Goal: Task Accomplishment & Management: Use online tool/utility

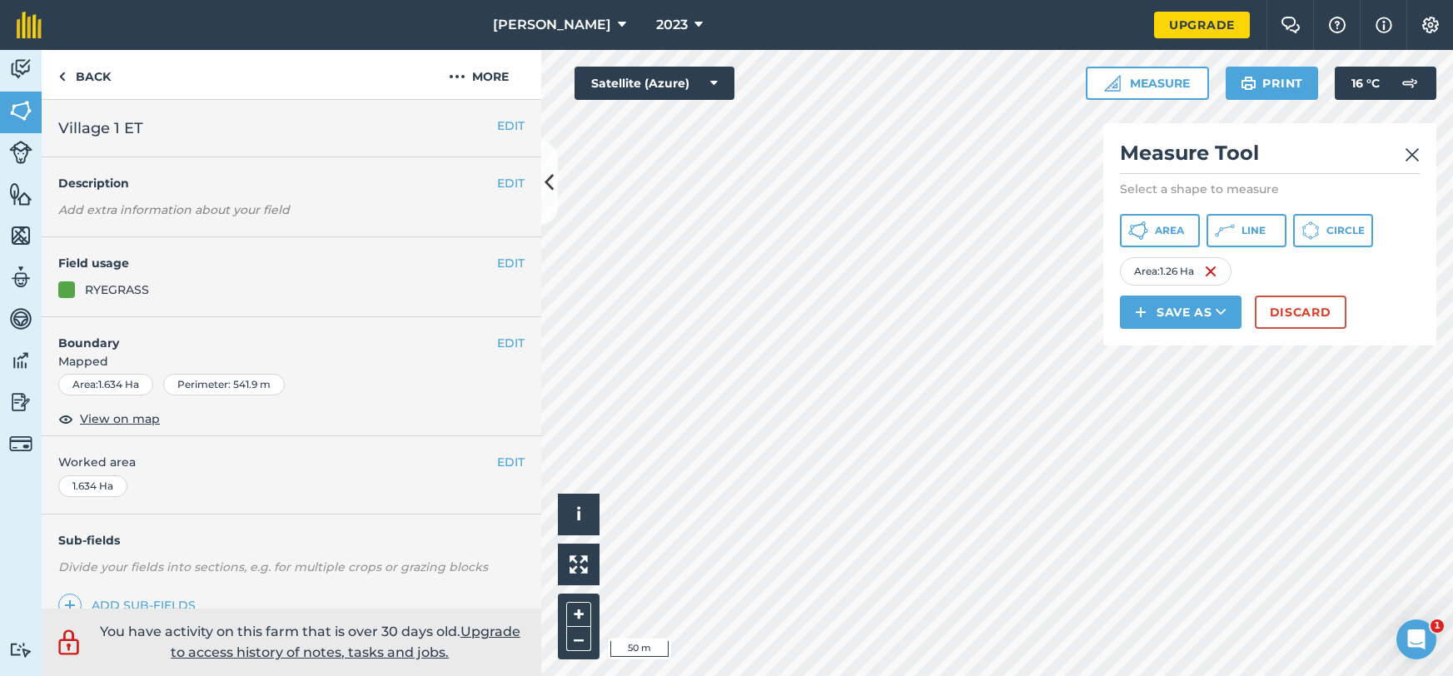
click at [1419, 154] on img at bounding box center [1411, 155] width 15 height 20
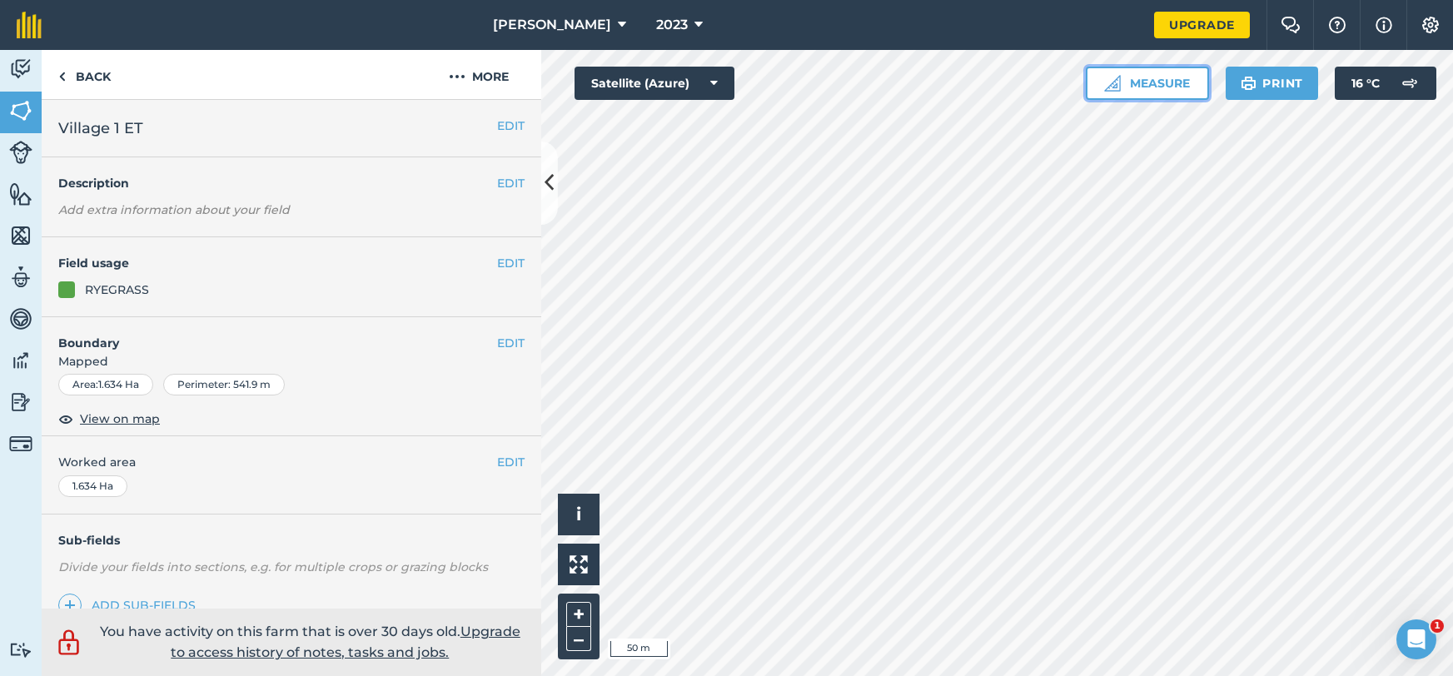
click at [1119, 96] on button "Measure" at bounding box center [1147, 83] width 123 height 33
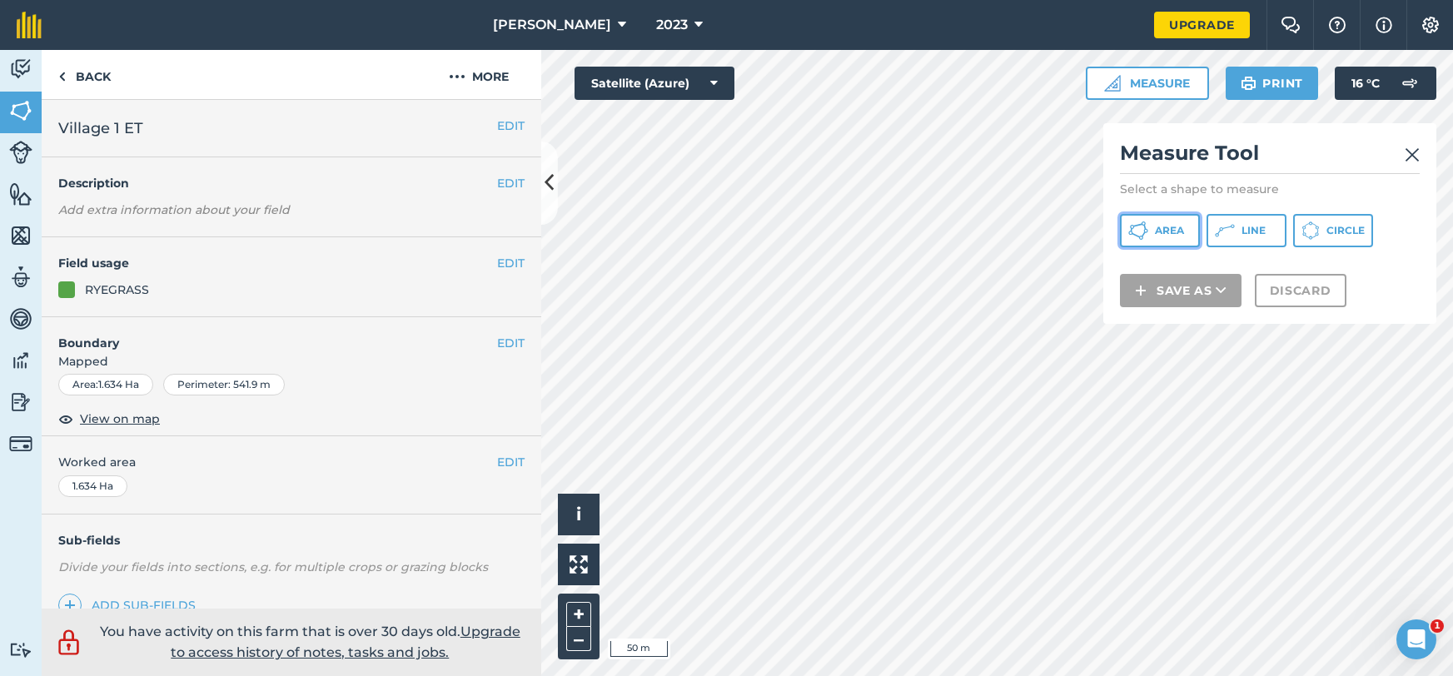
click at [1172, 224] on span "Area" at bounding box center [1169, 230] width 29 height 13
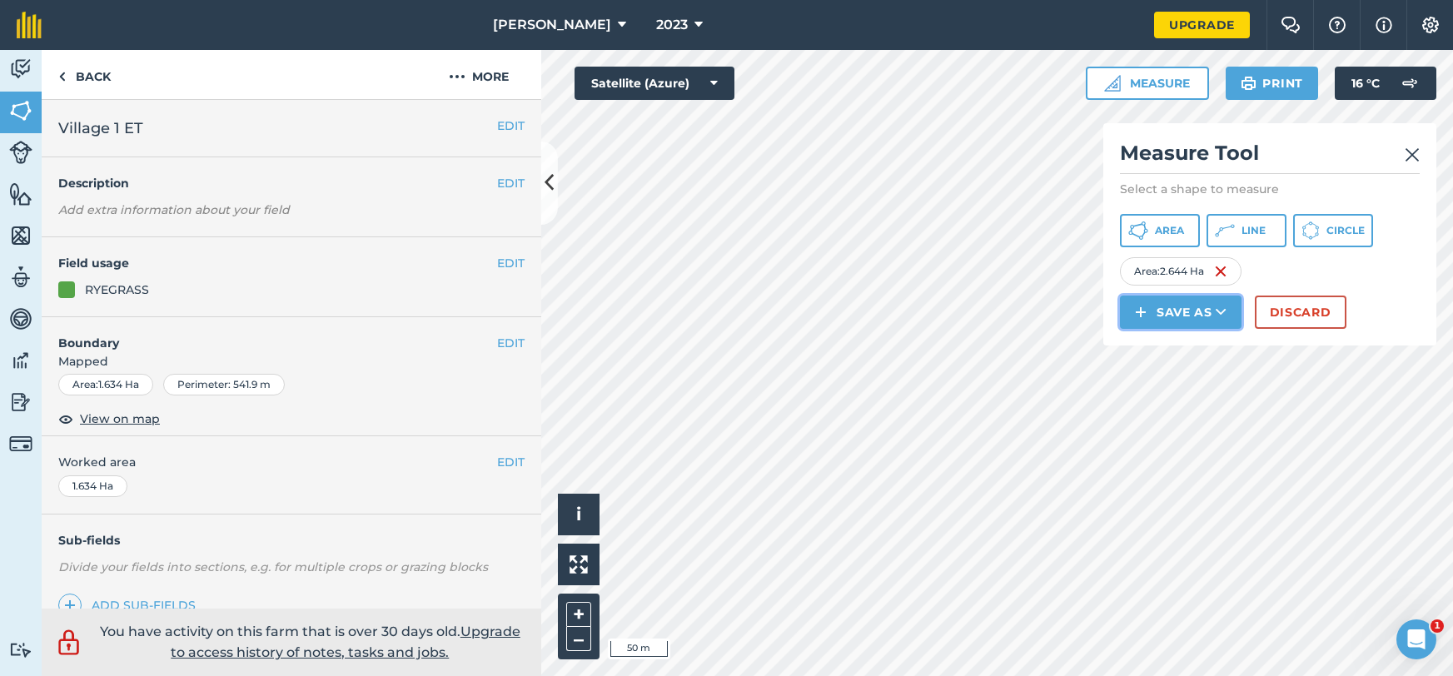
click at [1170, 309] on button "Save as" at bounding box center [1181, 312] width 122 height 33
click at [1164, 418] on link "Note" at bounding box center [1180, 424] width 117 height 37
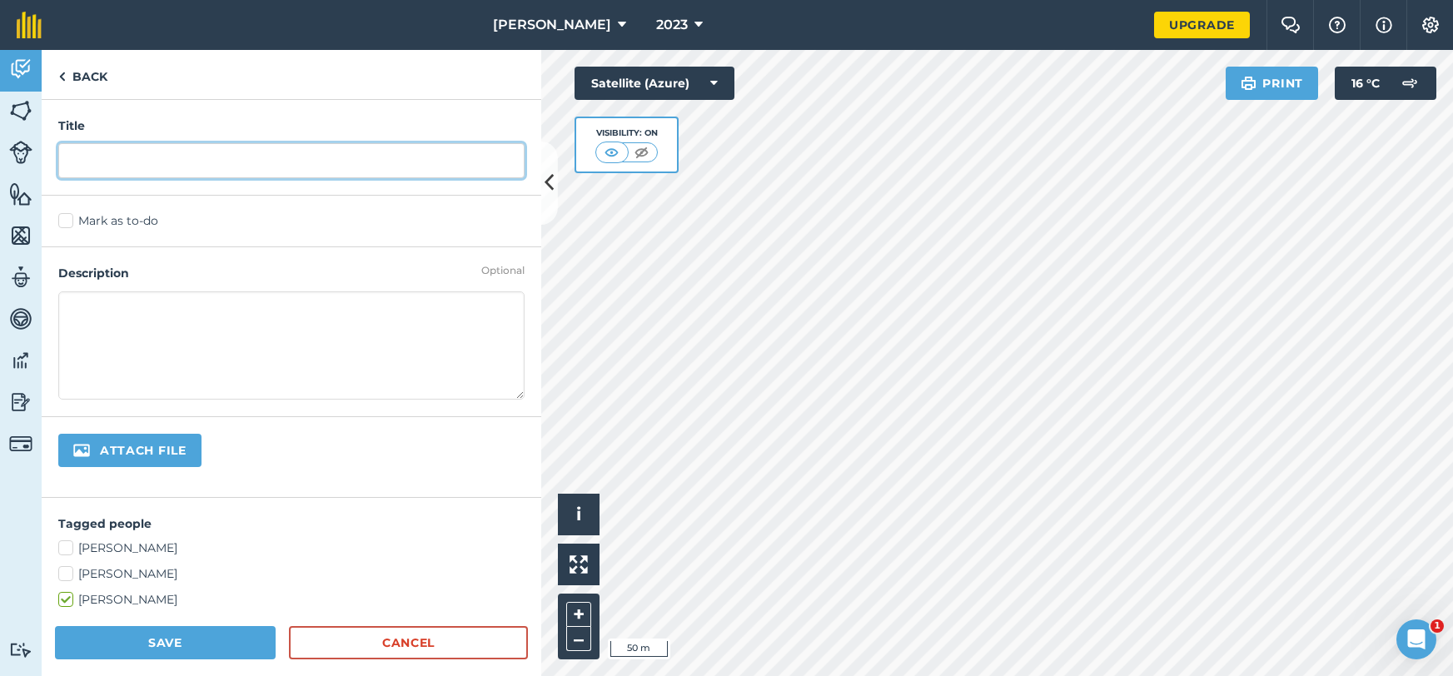
click at [289, 144] on input "text" at bounding box center [291, 160] width 466 height 35
type input "night /day"
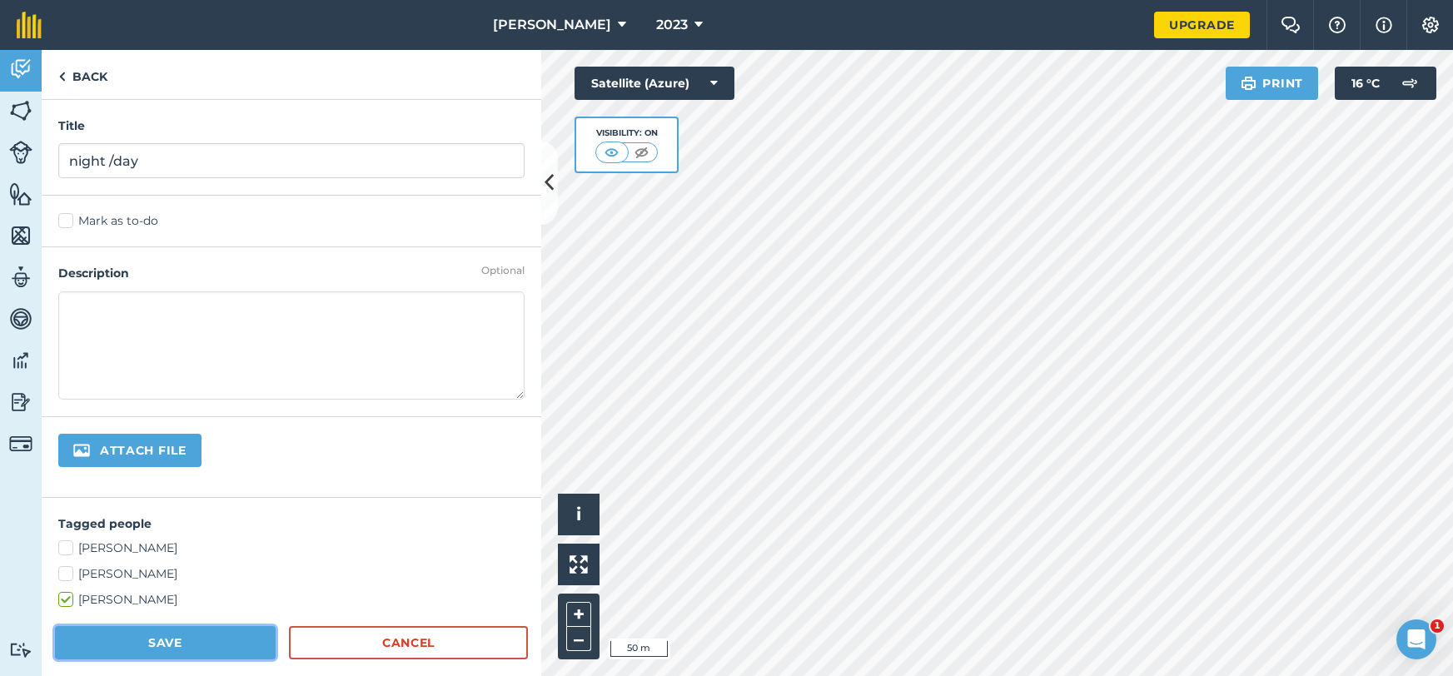
click at [242, 653] on button "Save" at bounding box center [165, 642] width 221 height 33
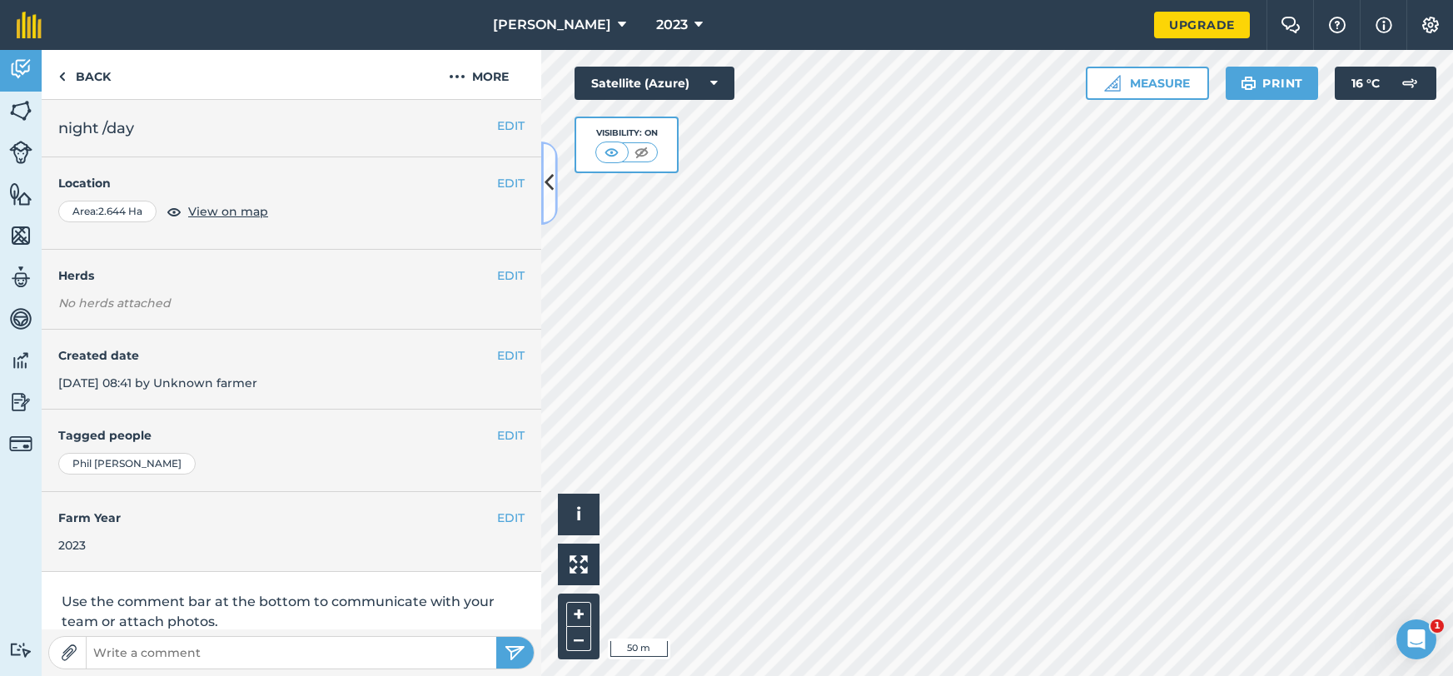
click at [549, 196] on icon at bounding box center [548, 182] width 9 height 29
